Goal: Task Accomplishment & Management: Use online tool/utility

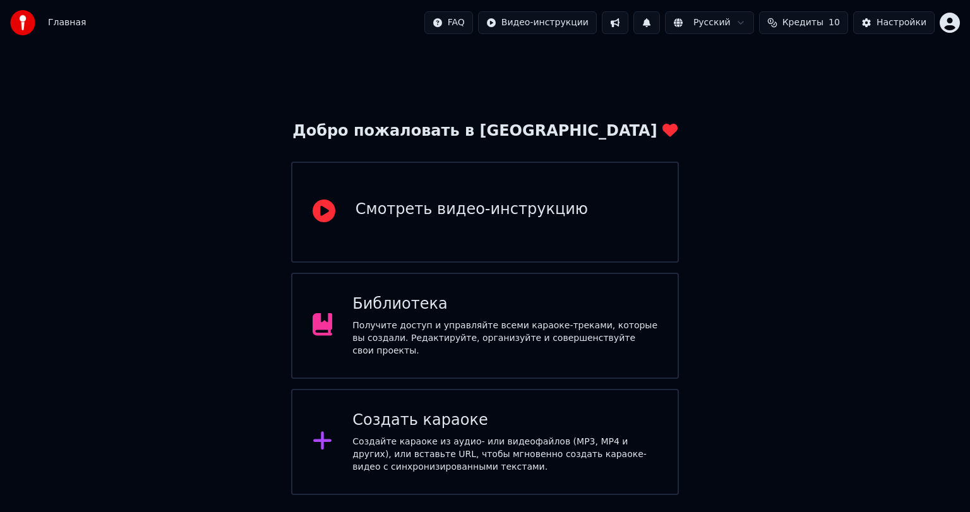
click at [349, 440] on div "Создать караоке Создайте караоке из аудио- или видеофайлов (MP3, MP4 и других),…" at bounding box center [485, 442] width 388 height 106
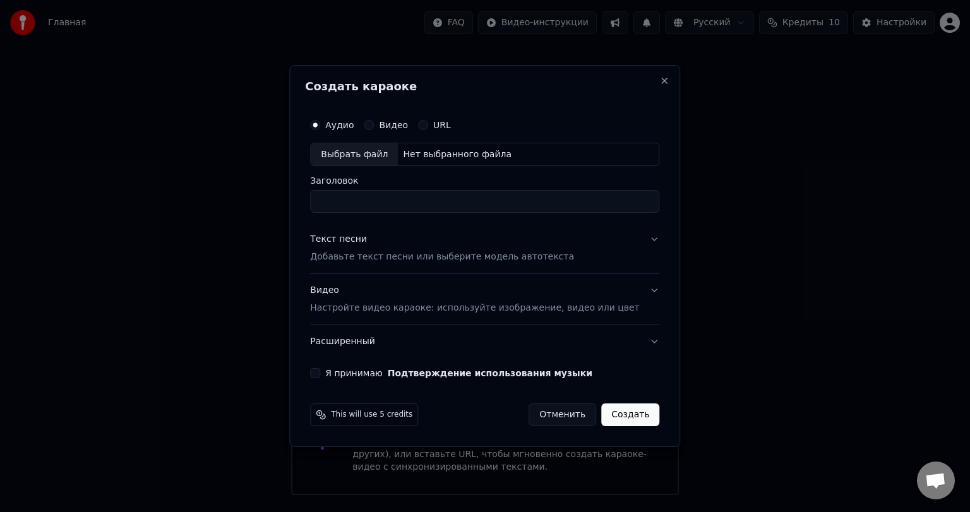
click at [387, 299] on div "Видео Настройте видео караоке: используйте изображение, видео или цвет" at bounding box center [474, 300] width 329 height 30
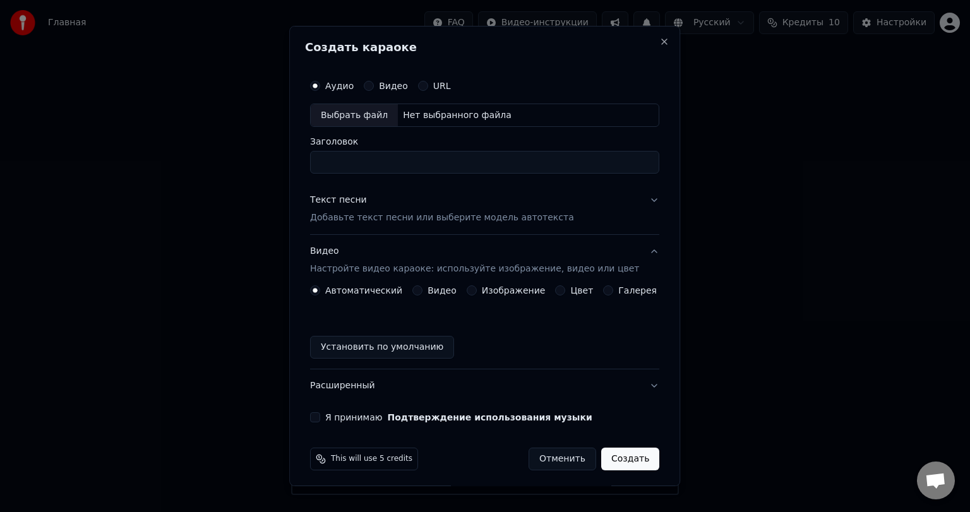
click at [368, 212] on p "Добавьте текст песни или выберите модель автотекста" at bounding box center [442, 218] width 264 height 13
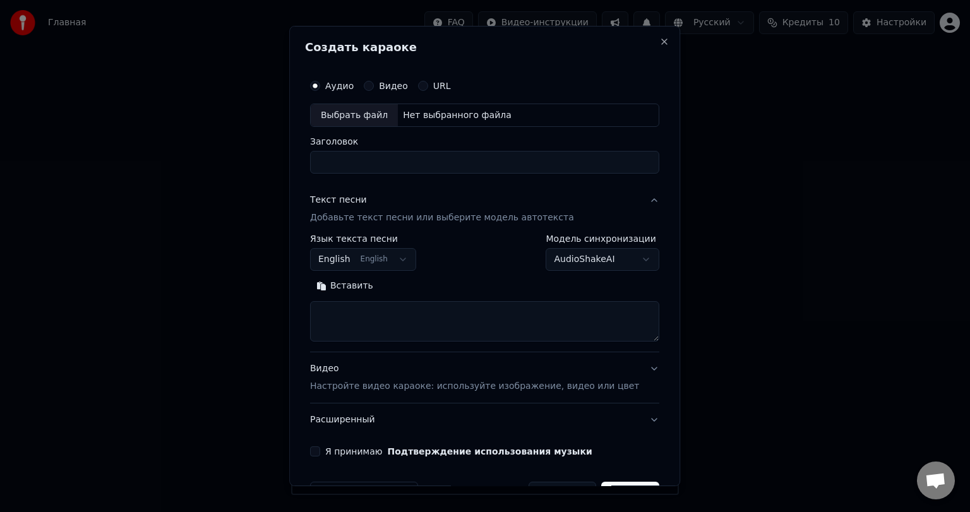
click at [366, 261] on button "English English" at bounding box center [363, 260] width 106 height 23
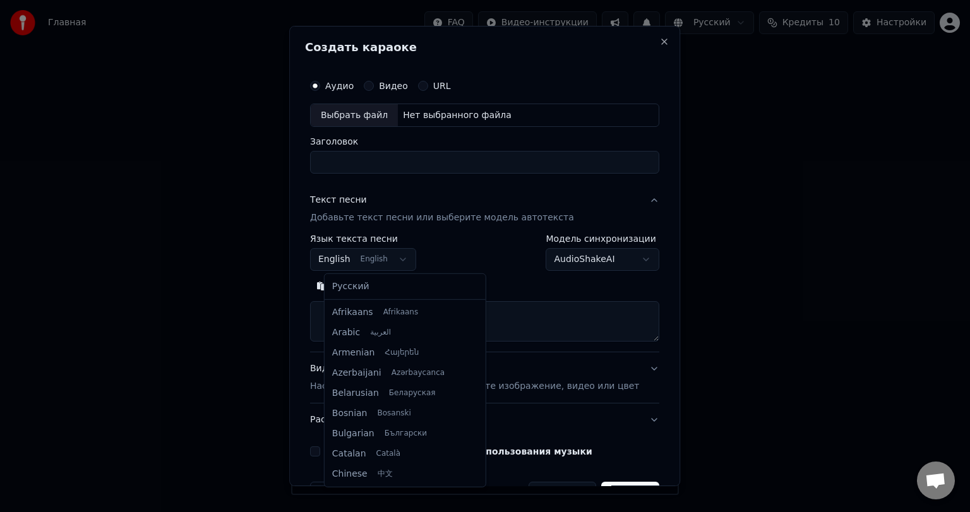
scroll to position [101, 0]
select select "**"
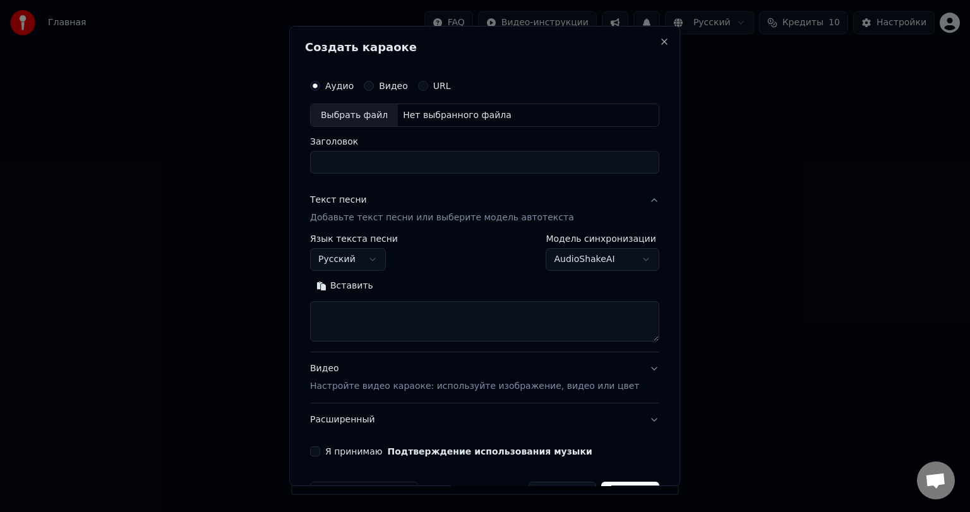
click at [356, 285] on button "Вставить" at bounding box center [344, 287] width 69 height 20
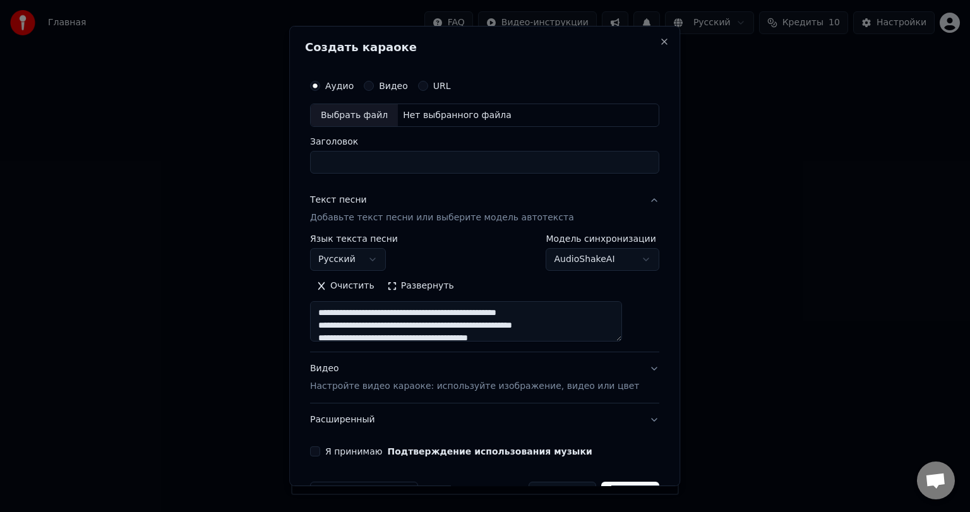
click at [367, 117] on div "Выбрать файл" at bounding box center [354, 115] width 87 height 23
type textarea "**********"
type input "**********"
type textarea "**********"
click at [364, 120] on div "Выбрать файл" at bounding box center [354, 115] width 87 height 23
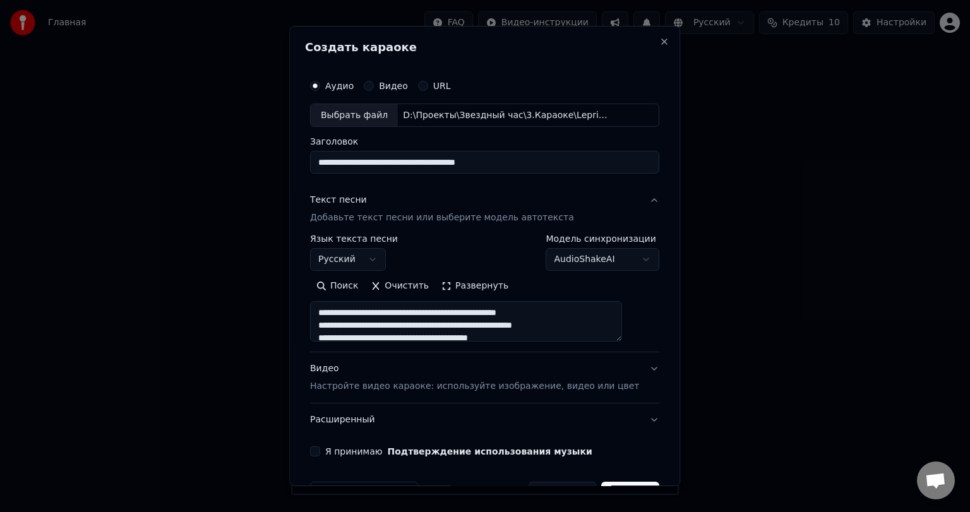
click at [407, 83] on label "Видео" at bounding box center [393, 85] width 29 height 9
click at [374, 83] on button "Видео" at bounding box center [369, 86] width 10 height 10
click at [387, 110] on div "Выбрать файл" at bounding box center [354, 115] width 87 height 23
type textarea "**********"
type input "**********"
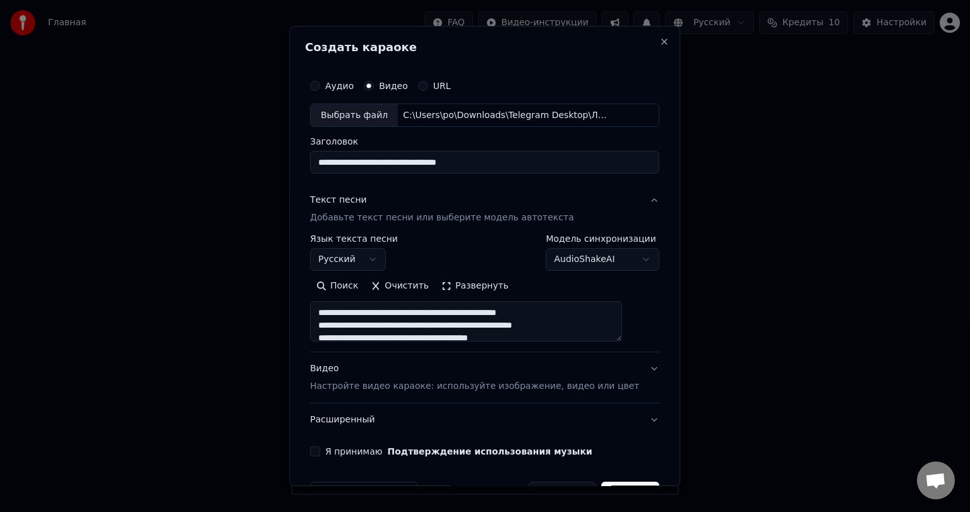
scroll to position [38, 0]
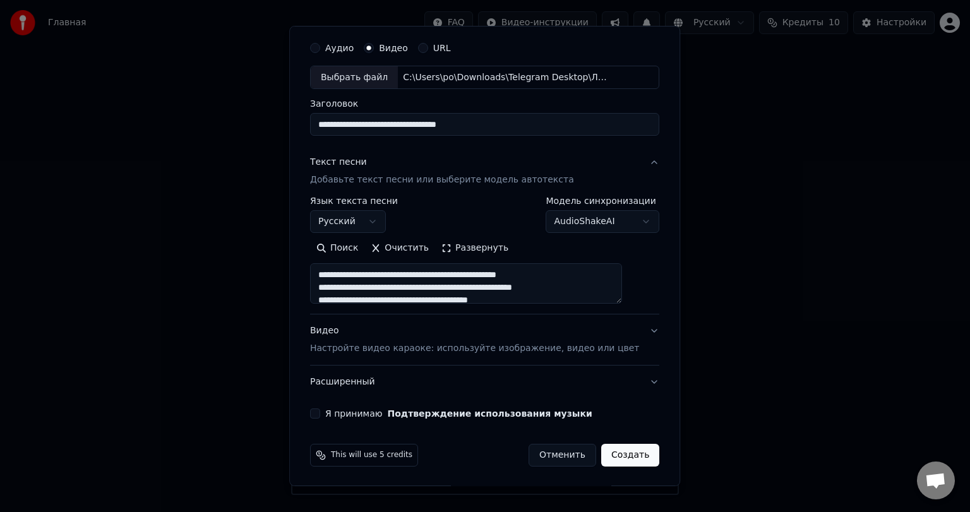
click at [354, 409] on label "Я принимаю Подтверждение использования музыки" at bounding box center [458, 413] width 267 height 9
click at [320, 409] on button "Я принимаю Подтверждение использования музыки" at bounding box center [315, 414] width 10 height 10
click at [362, 333] on div "Видео Настройте видео караоке: используйте изображение, видео или цвет" at bounding box center [474, 340] width 329 height 30
type textarea "**********"
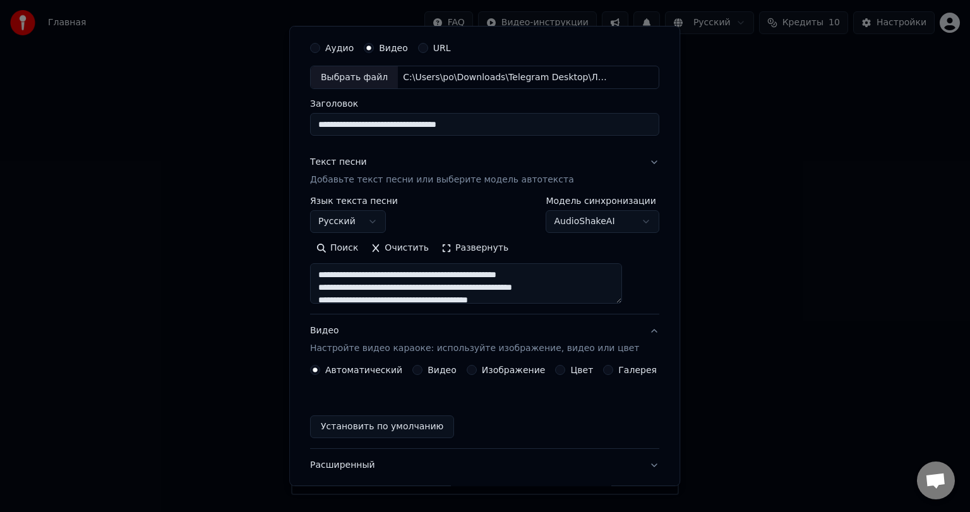
scroll to position [4, 0]
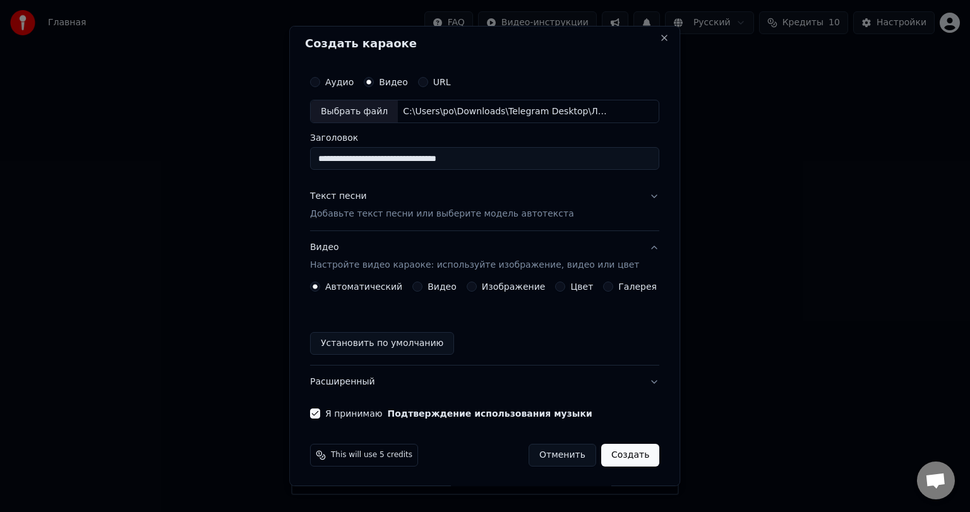
click at [436, 289] on label "Видео" at bounding box center [442, 286] width 29 height 9
click at [423, 289] on button "Видео" at bounding box center [417, 287] width 10 height 10
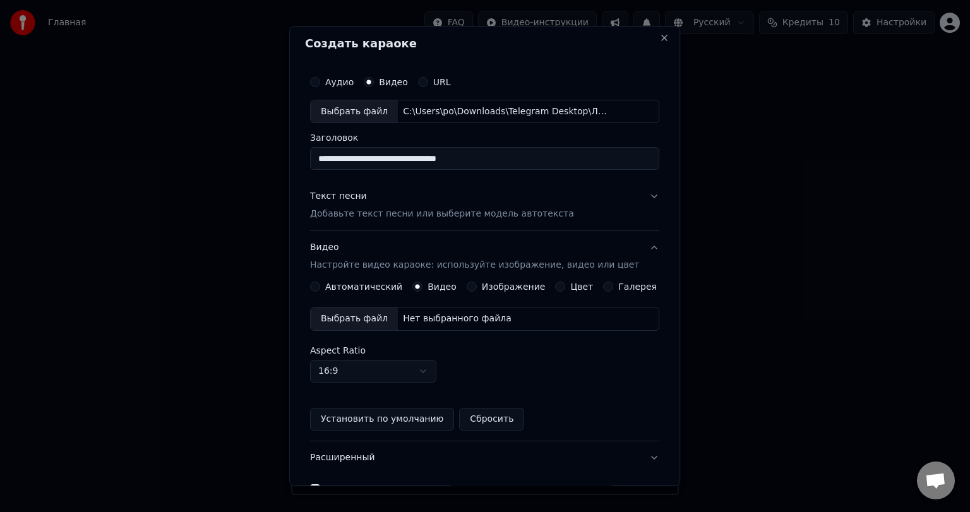
click at [364, 320] on div "Выбрать файл" at bounding box center [354, 319] width 87 height 23
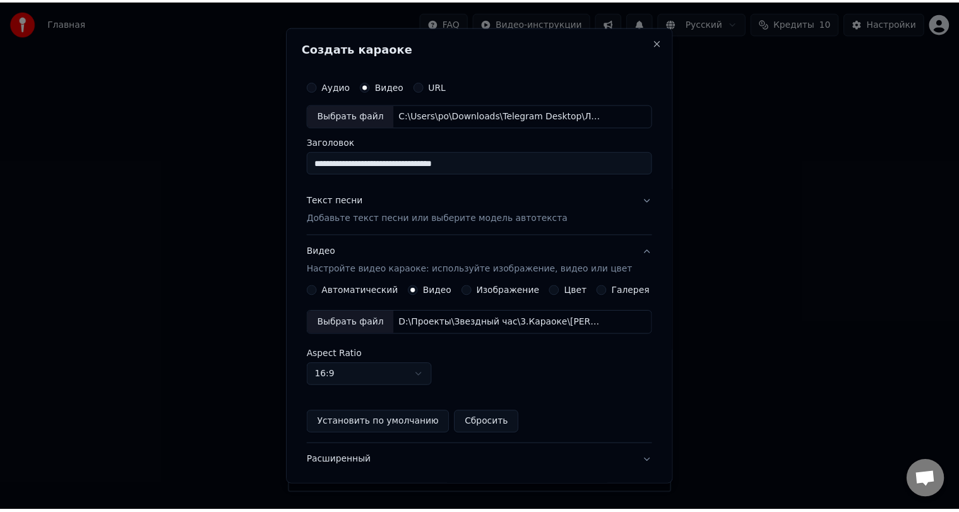
scroll to position [79, 0]
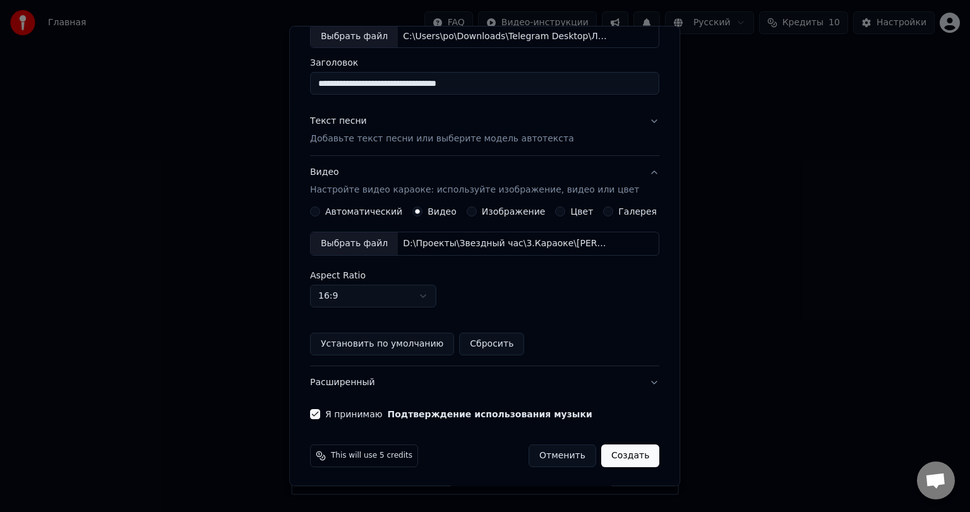
click at [612, 459] on button "Создать" at bounding box center [630, 456] width 58 height 23
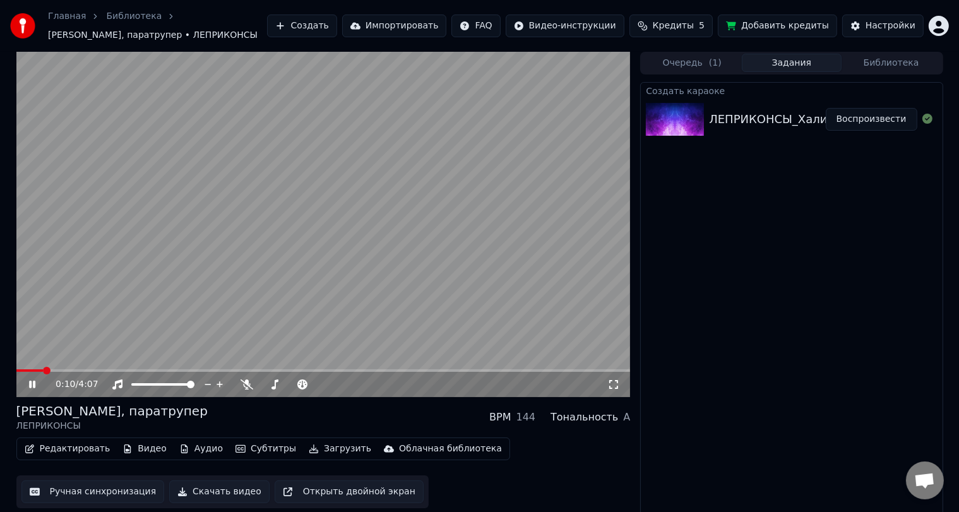
click at [232, 371] on span at bounding box center [323, 370] width 615 height 3
click at [288, 384] on span at bounding box center [292, 384] width 63 height 3
click at [402, 383] on icon at bounding box center [405, 384] width 12 height 13
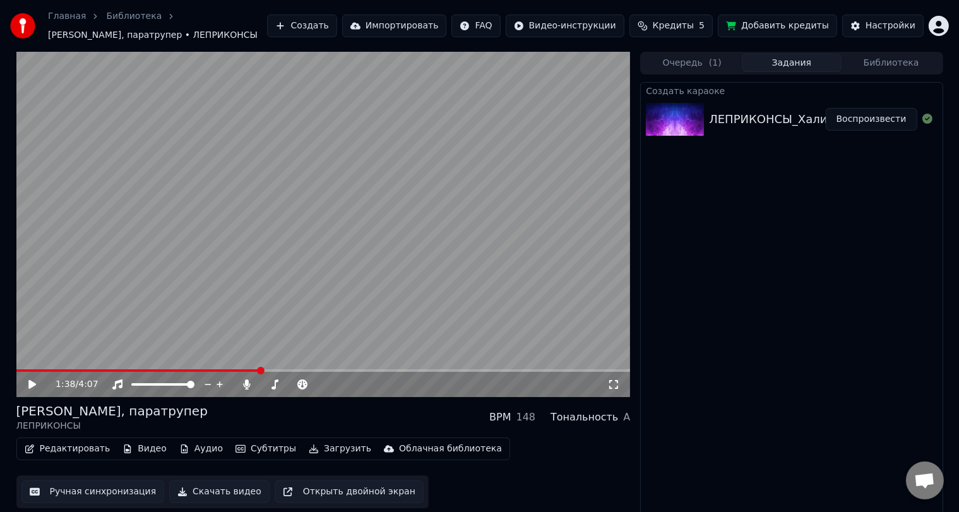
scroll to position [5, 0]
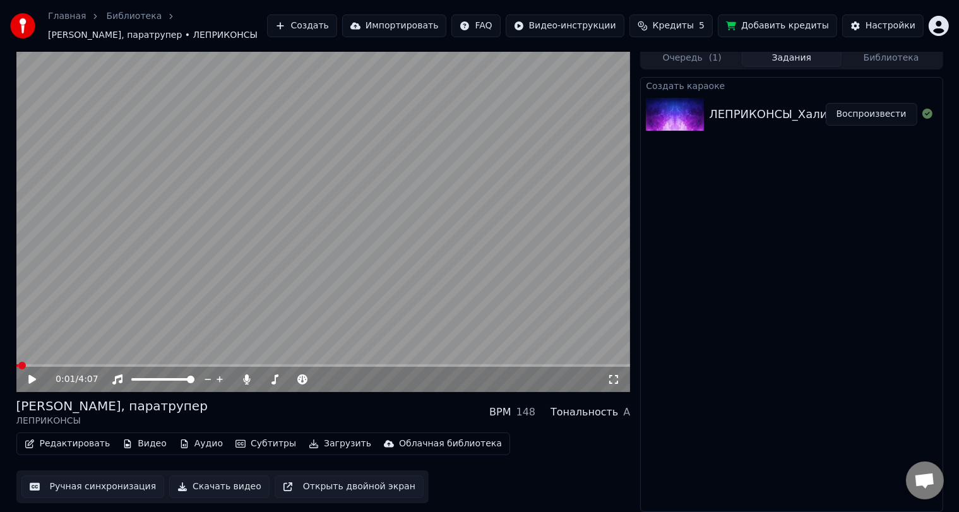
click at [18, 365] on span at bounding box center [17, 365] width 3 height 3
click at [193, 366] on span at bounding box center [323, 365] width 615 height 3
click at [326, 379] on span at bounding box center [325, 380] width 8 height 8
click at [321, 379] on span at bounding box center [320, 380] width 8 height 8
click at [294, 379] on span at bounding box center [294, 380] width 8 height 8
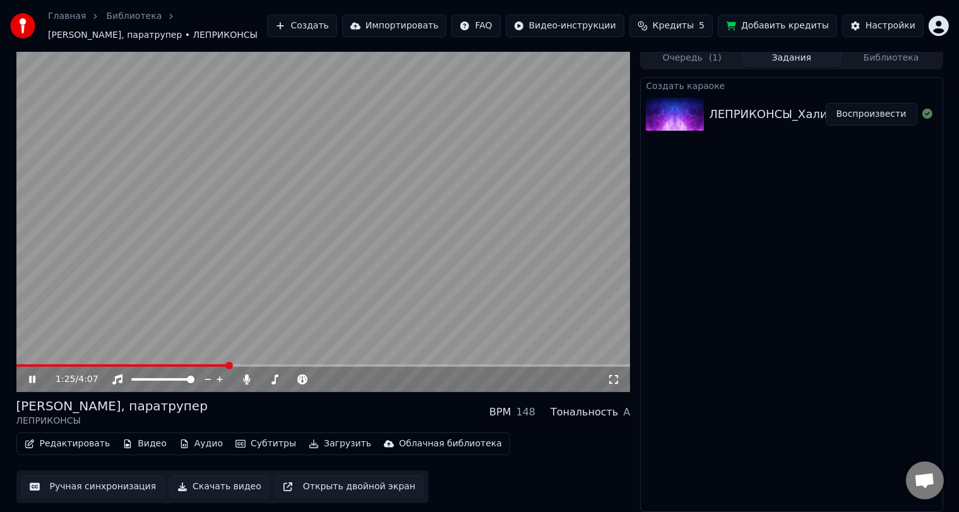
click at [85, 444] on button "Редактировать" at bounding box center [68, 444] width 96 height 18
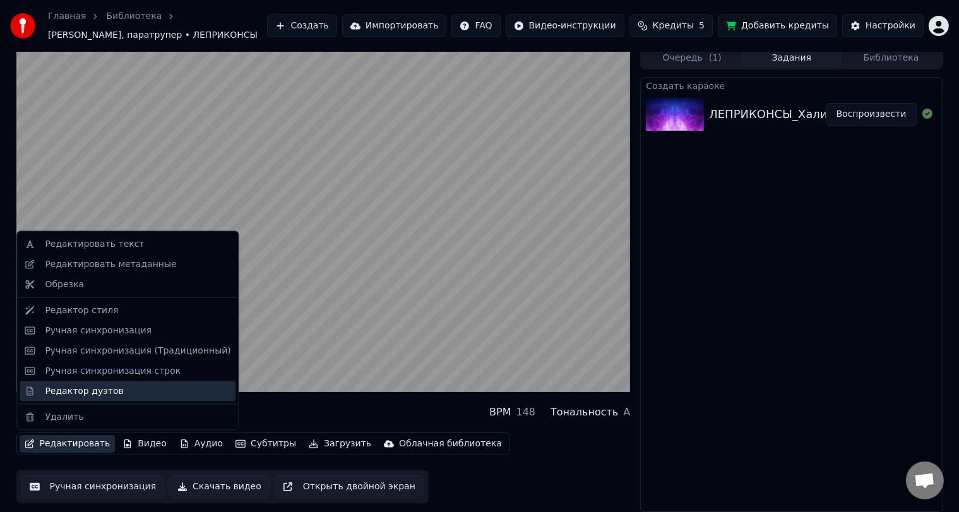
click at [88, 385] on div "Редактор дуэтов" at bounding box center [84, 391] width 78 height 13
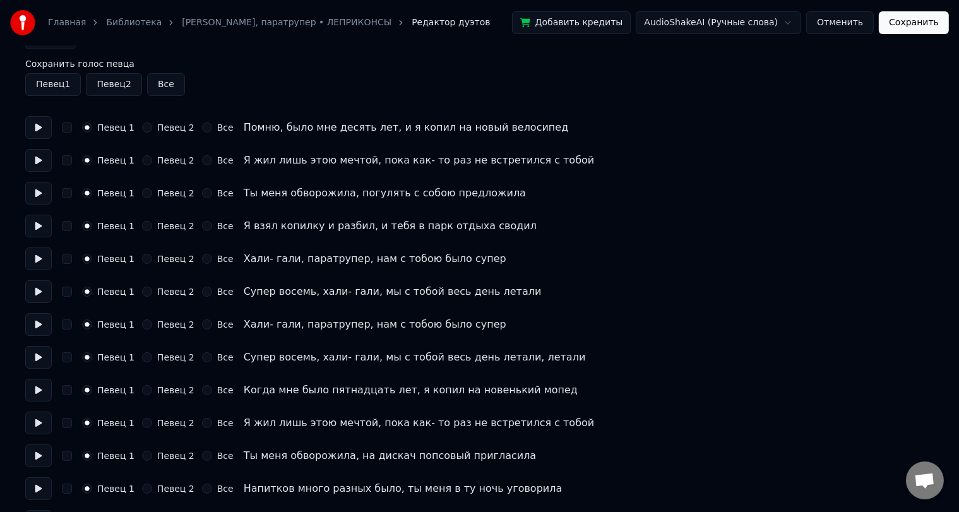
scroll to position [63, 0]
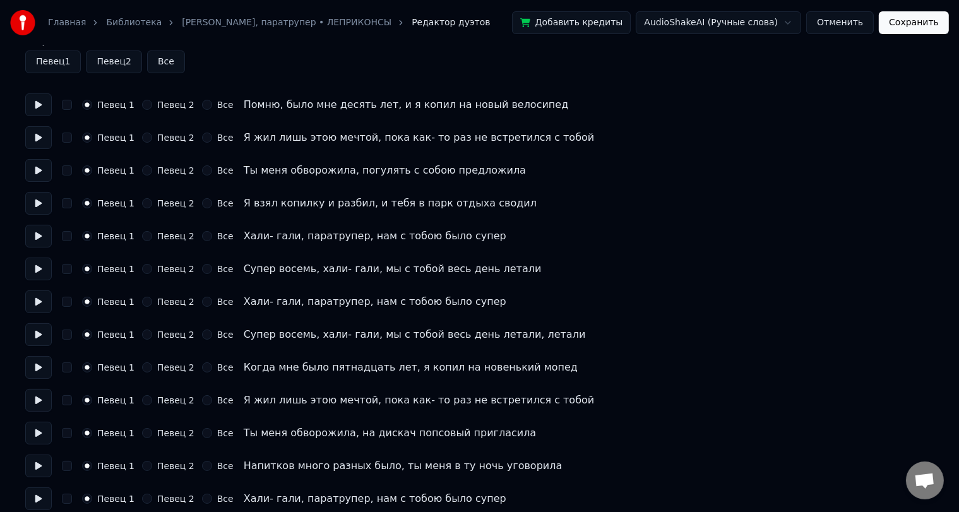
click at [217, 304] on label "Все" at bounding box center [225, 301] width 16 height 9
click at [208, 304] on button "Все" at bounding box center [207, 302] width 10 height 10
click at [217, 333] on label "Все" at bounding box center [225, 334] width 16 height 9
click at [210, 333] on button "Все" at bounding box center [207, 335] width 10 height 10
click at [217, 368] on label "Все" at bounding box center [225, 367] width 16 height 9
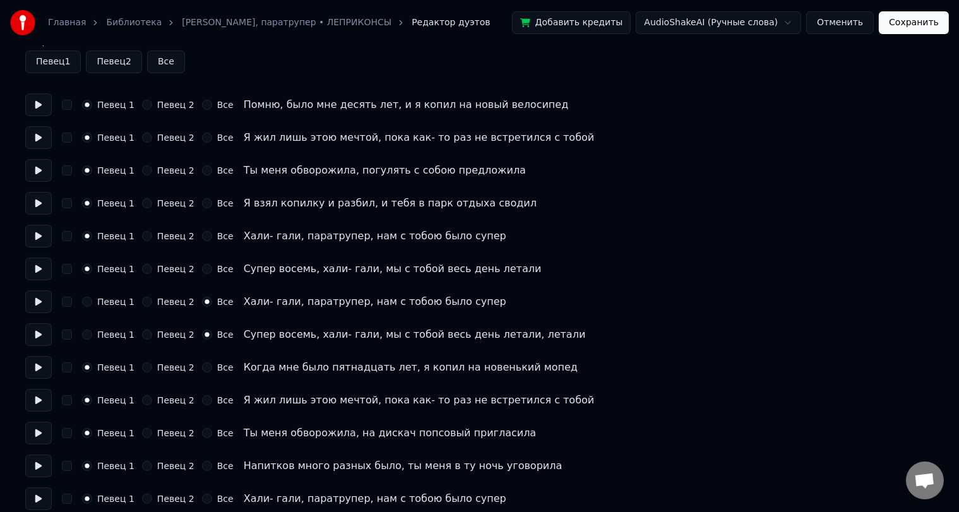
click at [212, 368] on button "Все" at bounding box center [207, 368] width 10 height 10
click at [161, 366] on label "Певец 2" at bounding box center [175, 367] width 37 height 9
click at [152, 366] on button "Певец 2" at bounding box center [147, 368] width 10 height 10
click at [157, 435] on label "Певец 2" at bounding box center [175, 433] width 37 height 9
click at [152, 435] on button "Певец 2" at bounding box center [147, 433] width 10 height 10
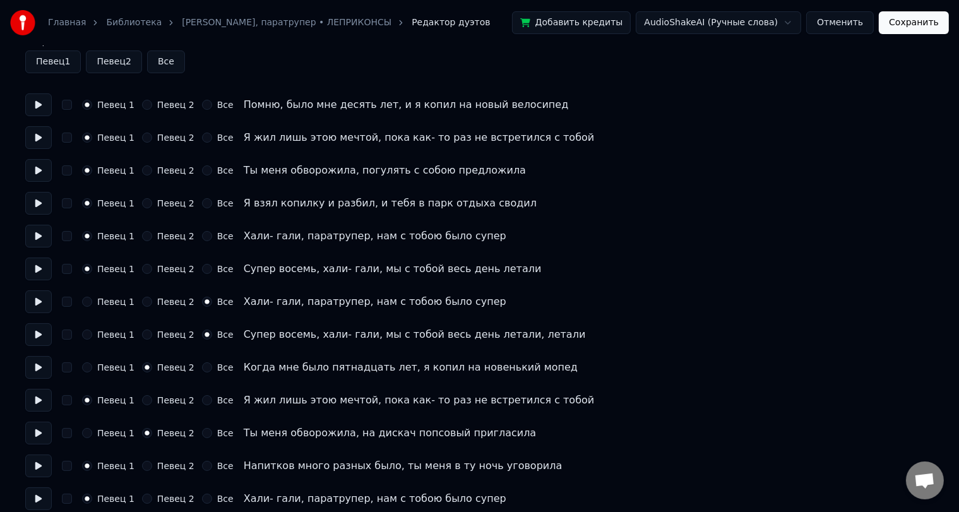
click at [217, 499] on label "Все" at bounding box center [225, 499] width 16 height 9
click at [212, 499] on button "Все" at bounding box center [207, 499] width 10 height 10
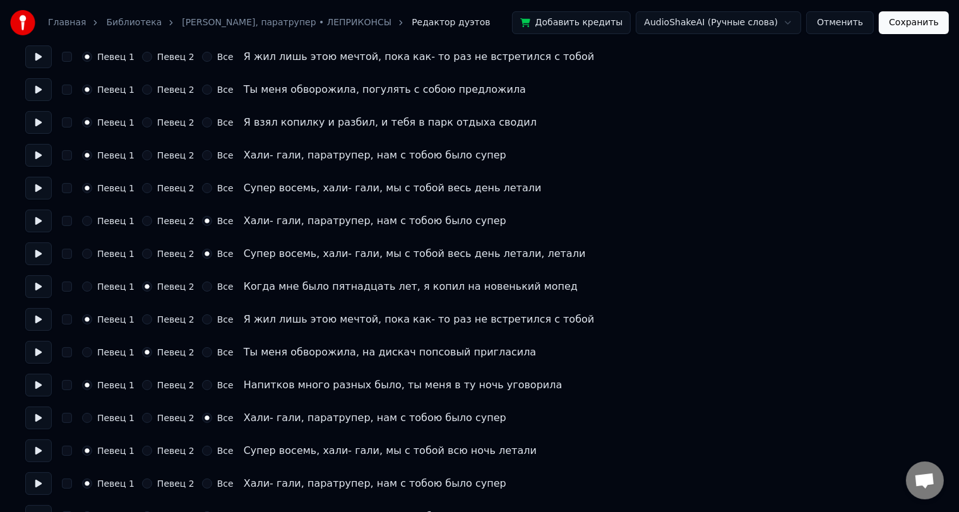
scroll to position [189, 0]
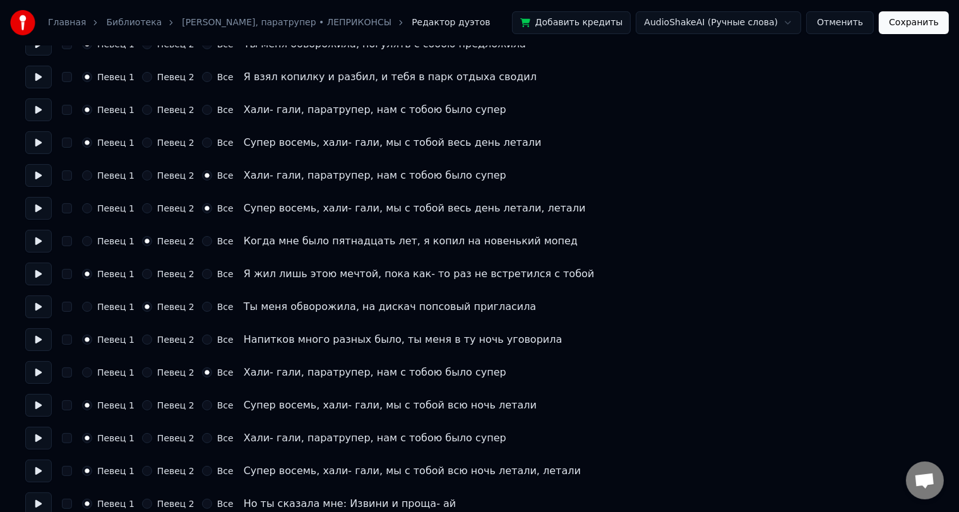
click at [217, 405] on label "Все" at bounding box center [225, 405] width 16 height 9
click at [210, 405] on button "Все" at bounding box center [207, 405] width 10 height 10
click at [219, 438] on label "Все" at bounding box center [225, 438] width 16 height 9
click at [212, 438] on button "Все" at bounding box center [207, 438] width 10 height 10
click at [217, 474] on label "Все" at bounding box center [225, 471] width 16 height 9
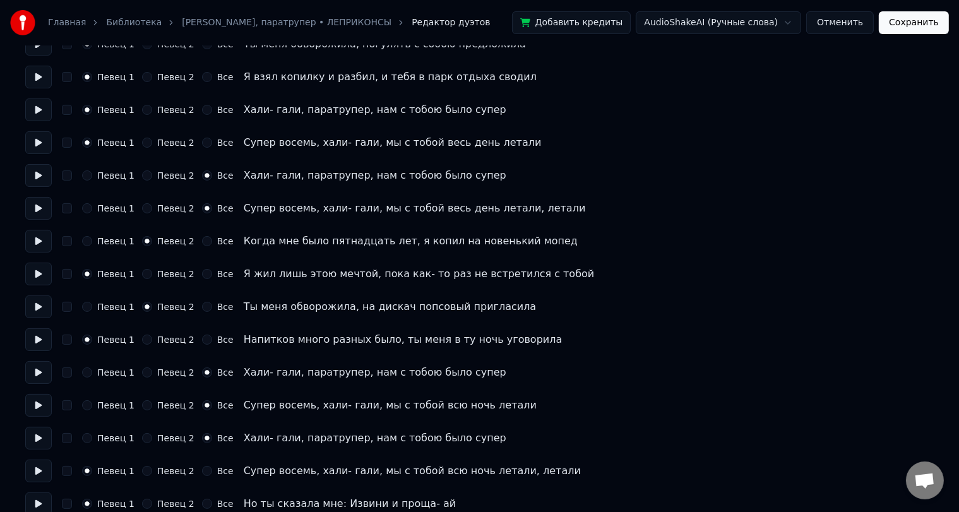
click at [212, 474] on button "Все" at bounding box center [207, 471] width 10 height 10
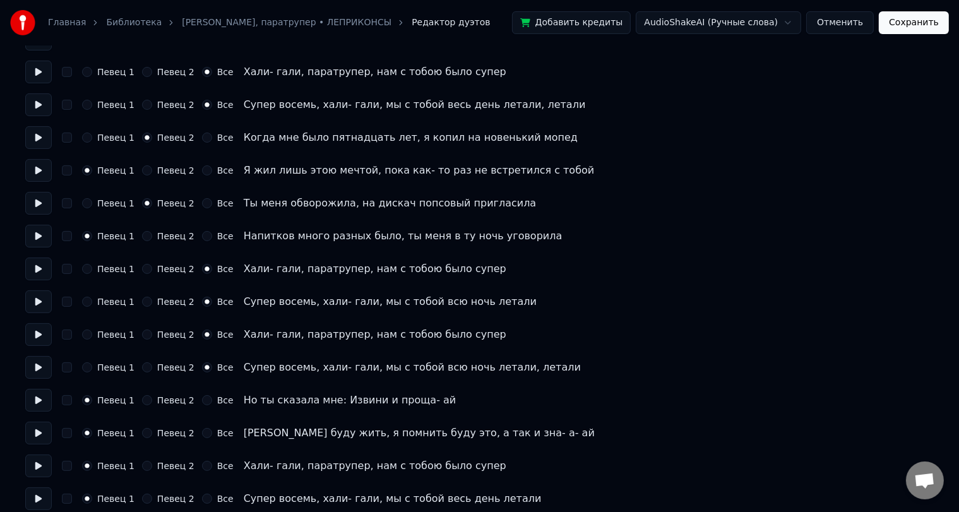
scroll to position [316, 0]
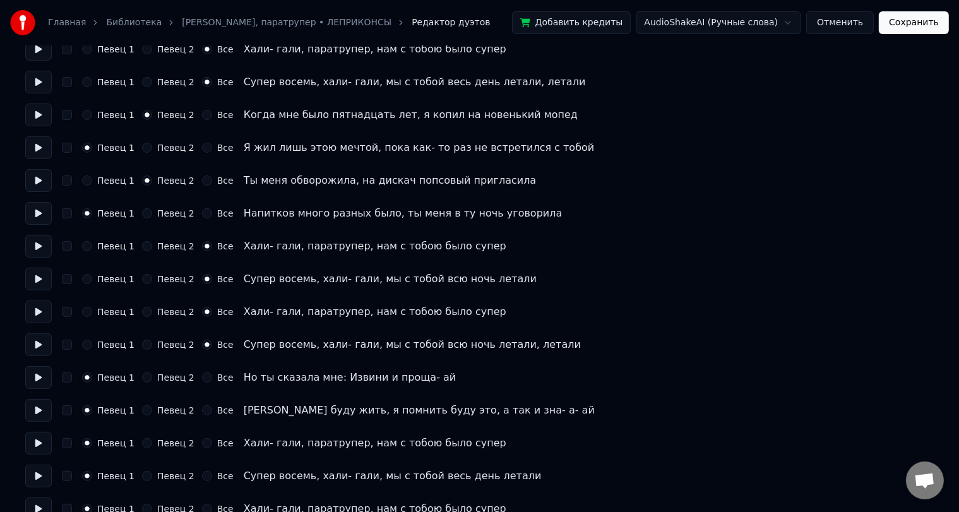
click at [158, 442] on label "Певец 2" at bounding box center [175, 443] width 37 height 9
click at [152, 442] on button "Певец 2" at bounding box center [147, 443] width 10 height 10
click at [157, 415] on label "Певец 2" at bounding box center [175, 410] width 37 height 9
click at [152, 415] on button "Певец 2" at bounding box center [147, 410] width 10 height 10
click at [217, 443] on label "Все" at bounding box center [225, 443] width 16 height 9
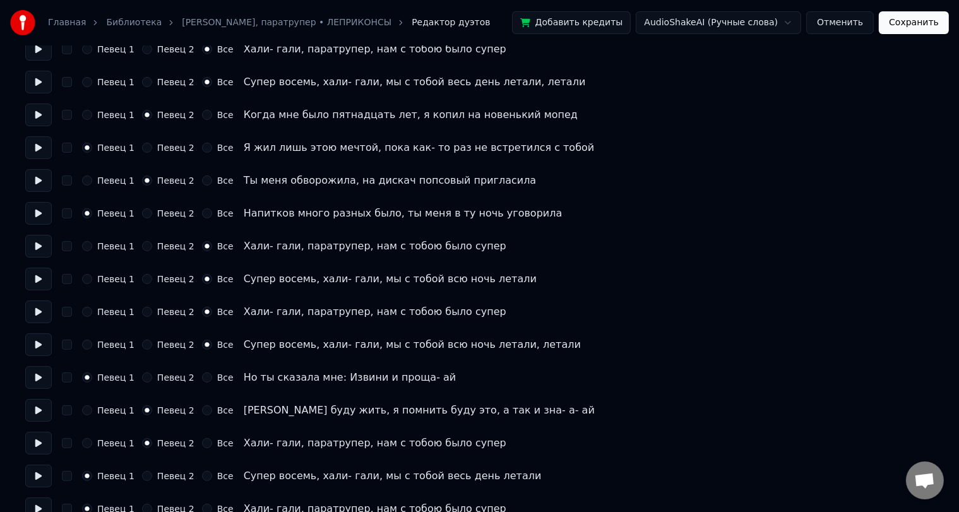
click at [212, 443] on button "Все" at bounding box center [207, 443] width 10 height 10
click at [217, 479] on label "Все" at bounding box center [225, 476] width 16 height 9
click at [212, 479] on button "Все" at bounding box center [207, 476] width 10 height 10
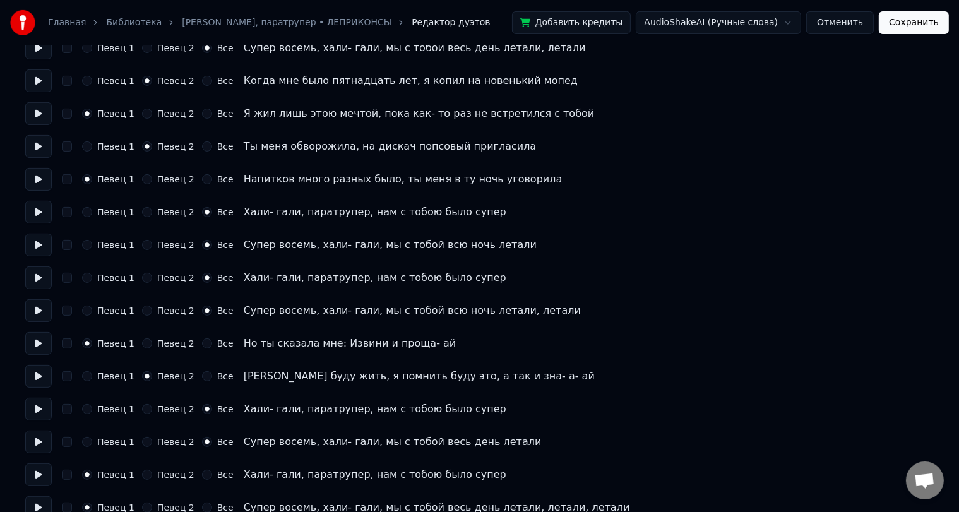
scroll to position [369, 0]
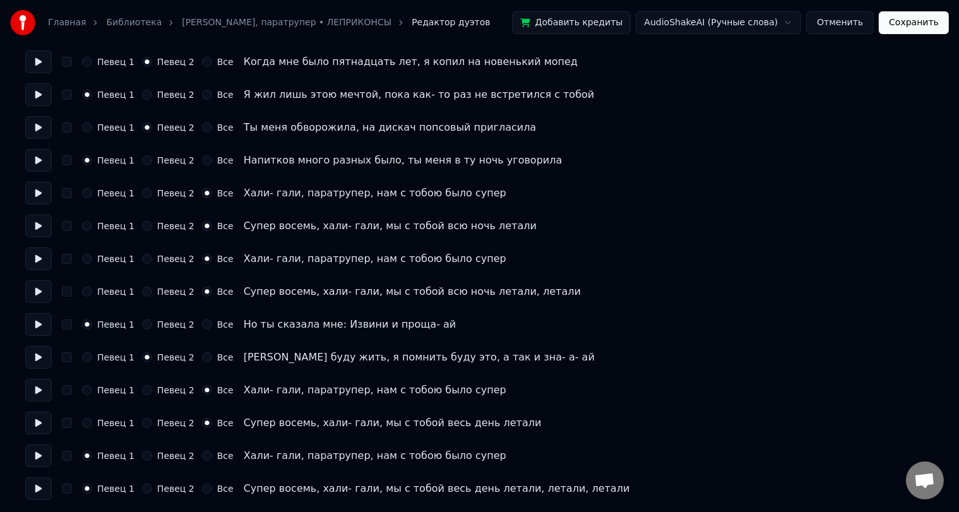
click at [213, 461] on div "Певец 1 Певец 2 Все Хали- гали, паратрупер, нам с тобою было супер" at bounding box center [479, 456] width 909 height 23
click at [217, 459] on label "Все" at bounding box center [225, 456] width 16 height 9
click at [212, 459] on button "Все" at bounding box center [207, 456] width 10 height 10
click at [217, 487] on label "Все" at bounding box center [225, 488] width 16 height 9
click at [212, 487] on button "Все" at bounding box center [207, 489] width 10 height 10
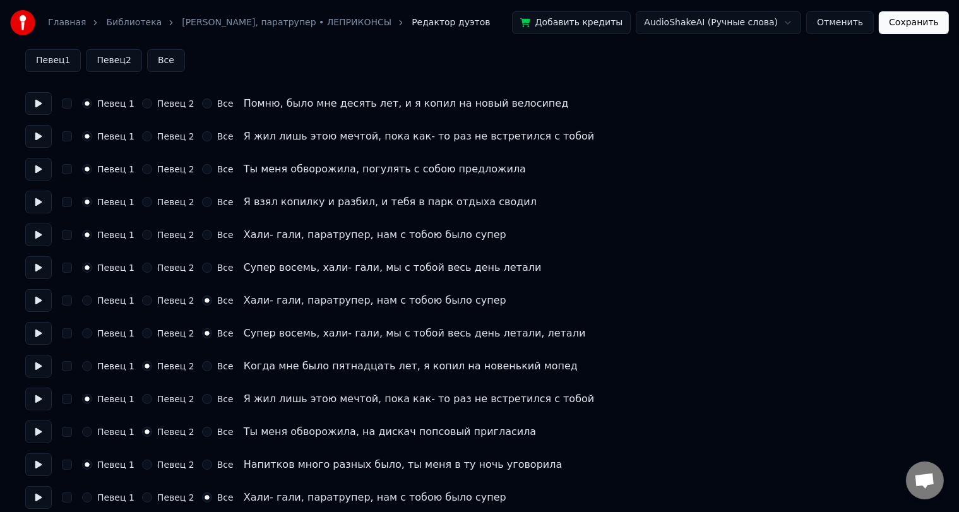
scroll to position [0, 0]
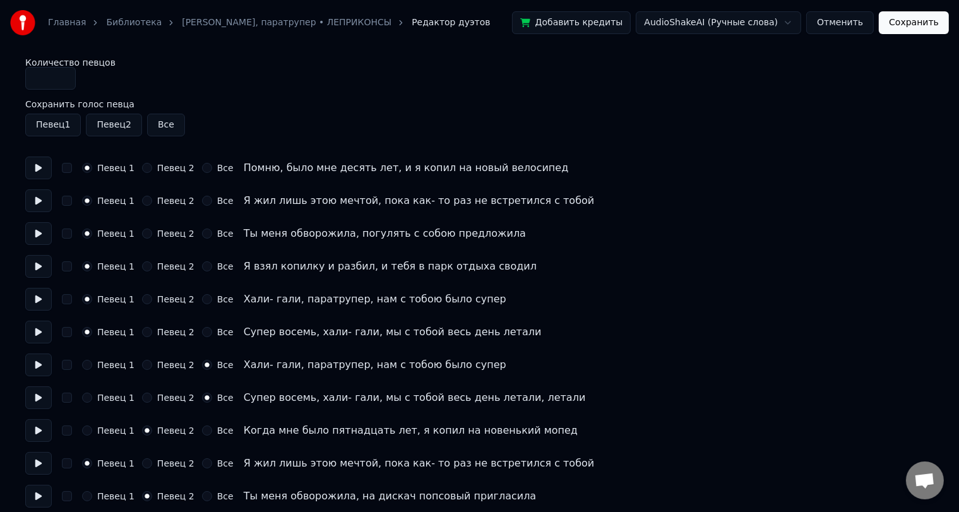
click at [165, 197] on label "Певец 2" at bounding box center [175, 200] width 37 height 9
click at [152, 197] on button "Певец 2" at bounding box center [147, 201] width 10 height 10
click at [164, 266] on label "Певец 2" at bounding box center [175, 266] width 37 height 9
click at [152, 266] on button "Певец 2" at bounding box center [147, 266] width 10 height 10
click at [207, 300] on div "Все" at bounding box center [218, 299] width 32 height 10
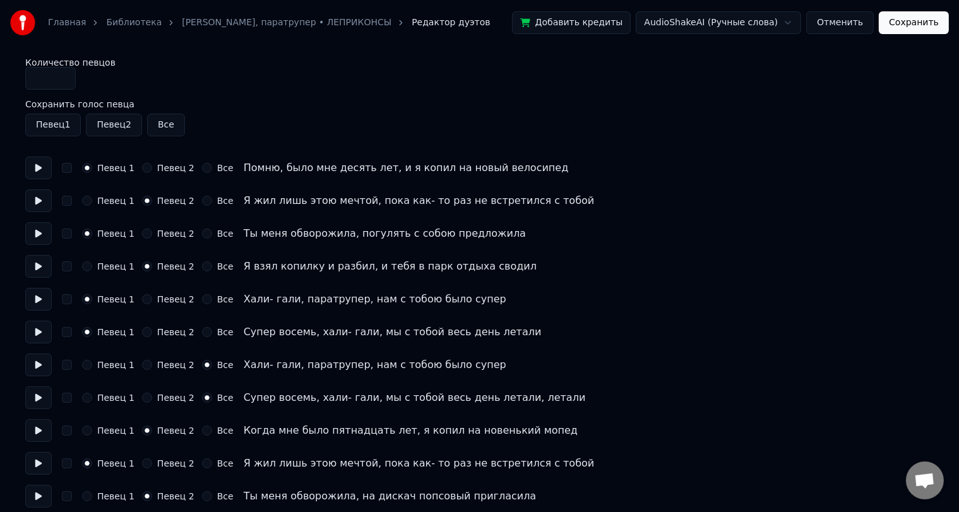
click at [217, 299] on label "Все" at bounding box center [225, 299] width 16 height 9
click at [212, 299] on button "Все" at bounding box center [207, 299] width 10 height 10
click at [217, 333] on label "Все" at bounding box center [225, 332] width 16 height 9
click at [212, 333] on button "Все" at bounding box center [207, 332] width 10 height 10
click at [912, 25] on button "Сохранить" at bounding box center [914, 22] width 70 height 23
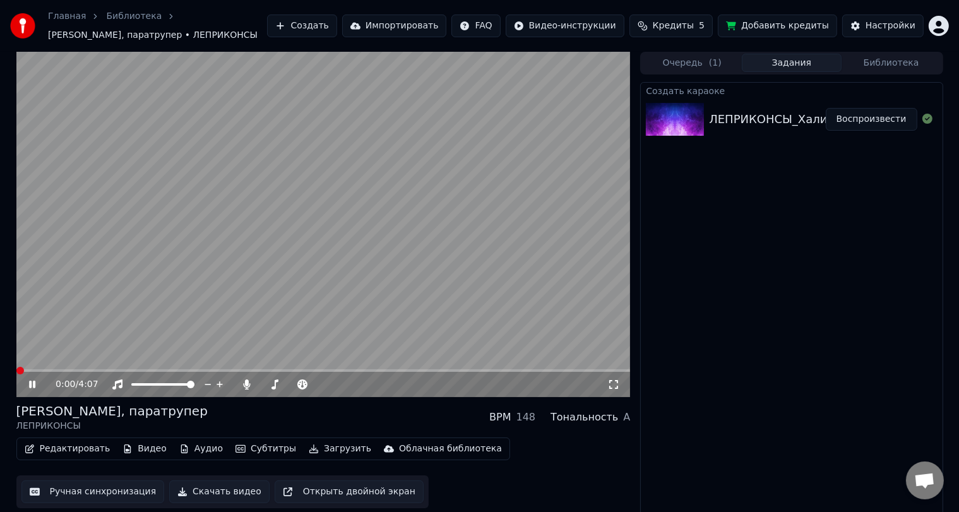
scroll to position [5, 0]
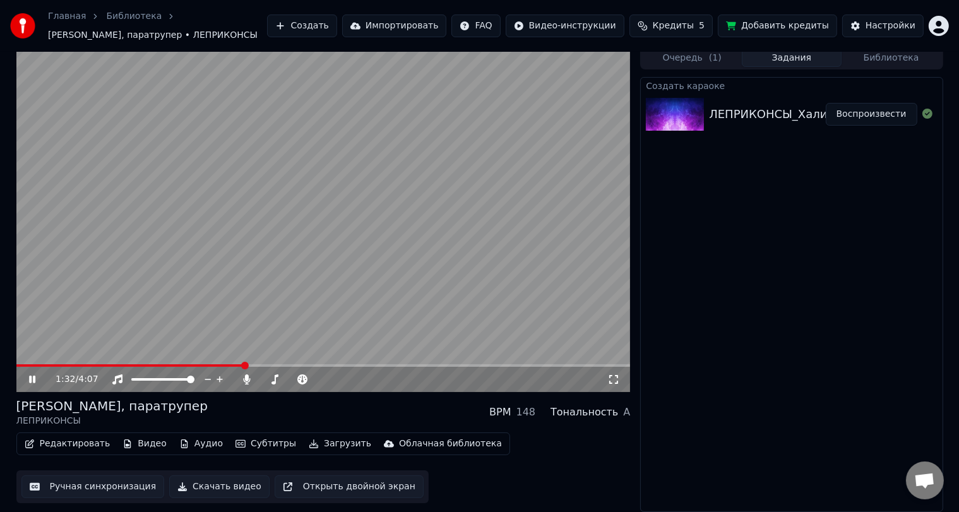
click at [245, 364] on span at bounding box center [323, 365] width 615 height 3
click at [174, 363] on video at bounding box center [323, 219] width 615 height 345
click at [165, 366] on span at bounding box center [133, 365] width 234 height 3
click at [38, 383] on icon at bounding box center [42, 380] width 30 height 10
click at [506, 486] on div "Редактировать Видео Аудио Субтитры Загрузить Облачная библиотека Ручная синхрон…" at bounding box center [323, 468] width 615 height 71
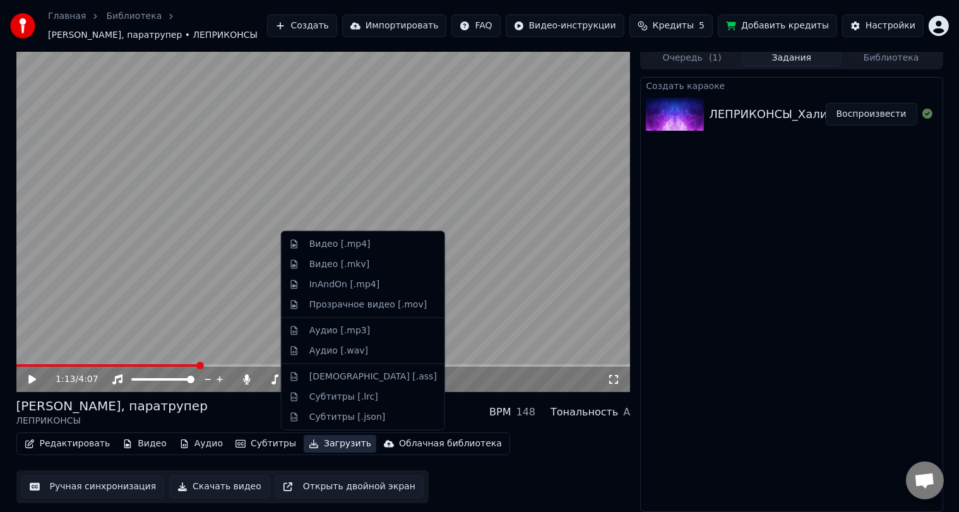
click at [328, 442] on button "Загрузить" at bounding box center [340, 444] width 73 height 18
click at [349, 246] on div "Видео [.mp4]" at bounding box center [339, 244] width 61 height 13
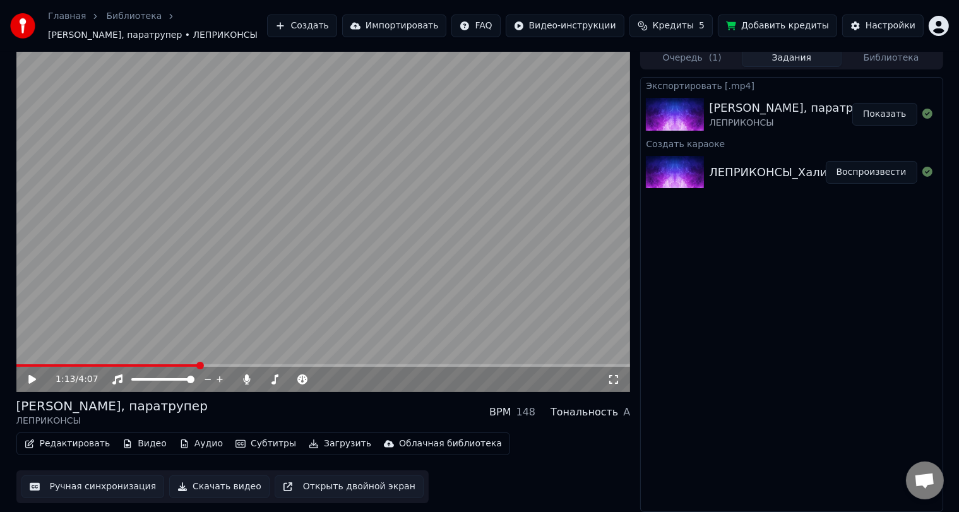
click at [890, 122] on button "Показать" at bounding box center [885, 114] width 65 height 23
click at [892, 116] on button "Показать" at bounding box center [885, 114] width 65 height 23
